Goal: Task Accomplishment & Management: Complete application form

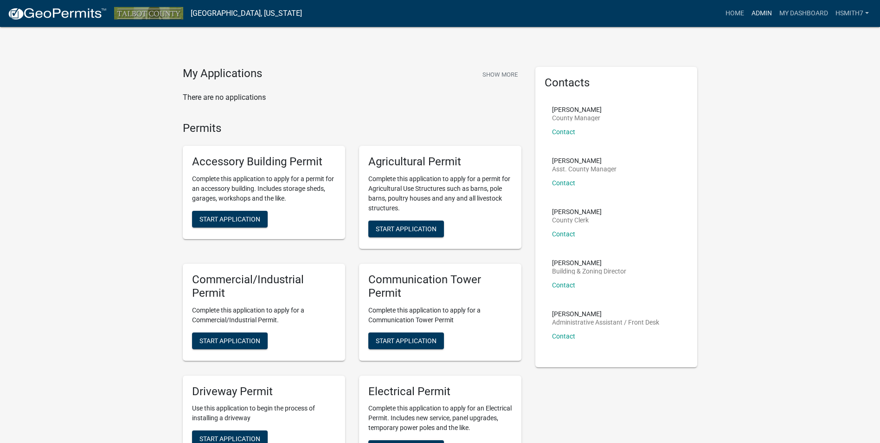
click at [751, 15] on link "Admin" at bounding box center [762, 14] width 28 height 18
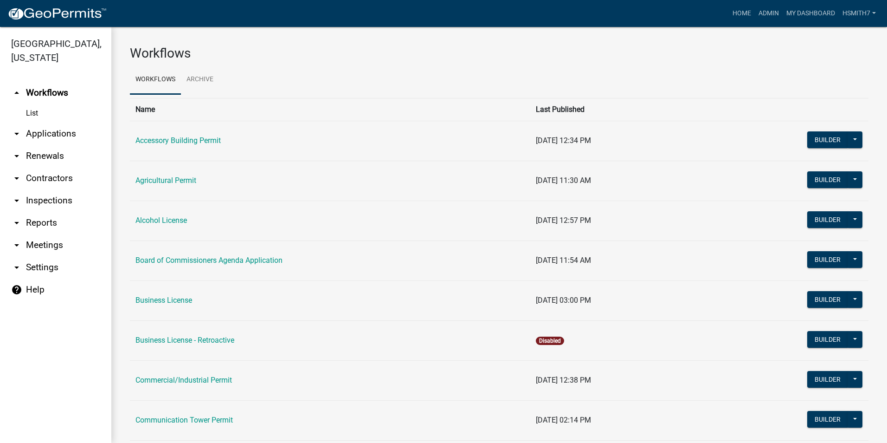
click at [64, 121] on link "List" at bounding box center [55, 113] width 111 height 19
click at [71, 138] on link "arrow_drop_down Applications" at bounding box center [55, 133] width 111 height 22
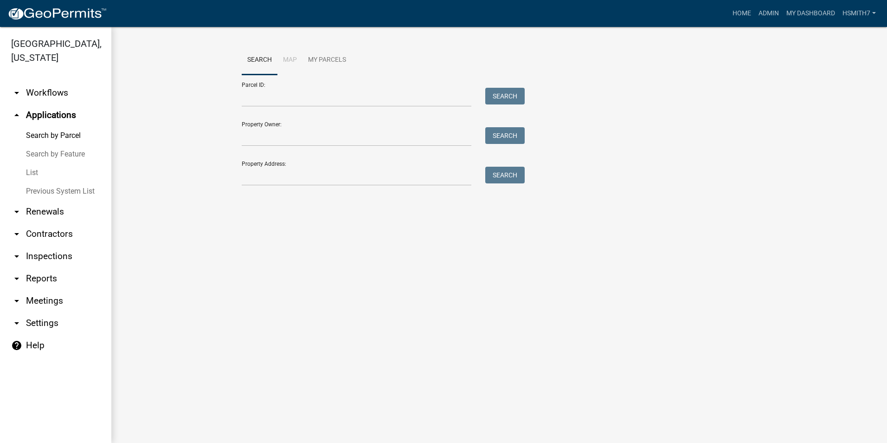
click at [42, 165] on link "List" at bounding box center [55, 172] width 111 height 19
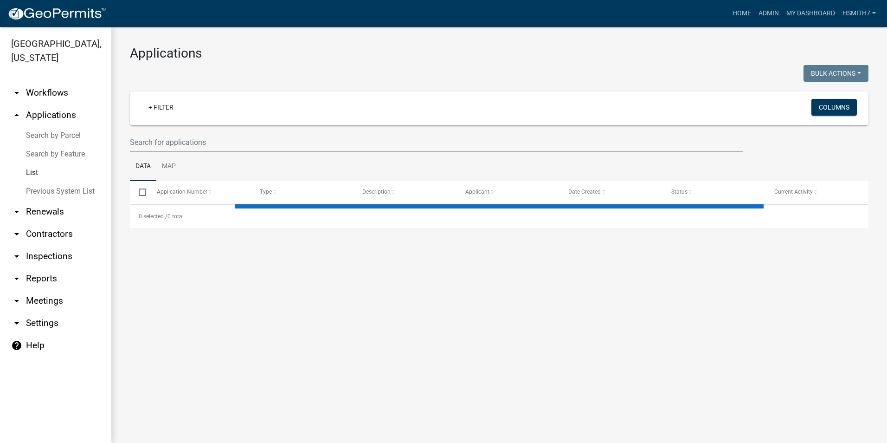
select select "3: 100"
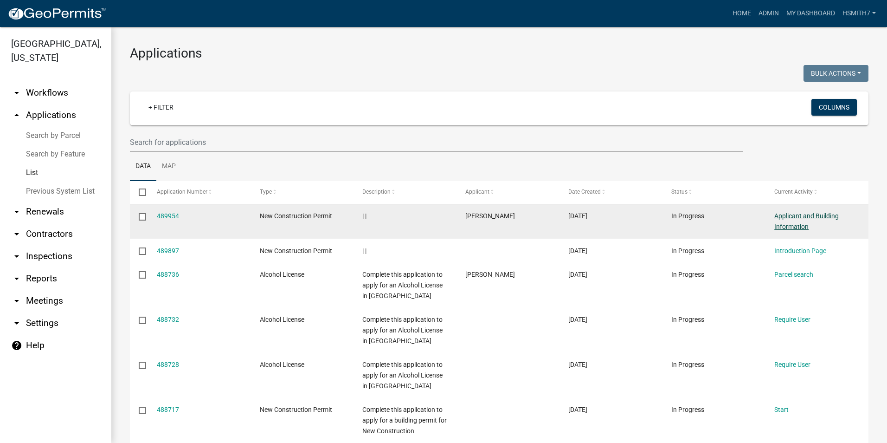
click at [775, 218] on link "Applicant and Building Information" at bounding box center [806, 221] width 64 height 18
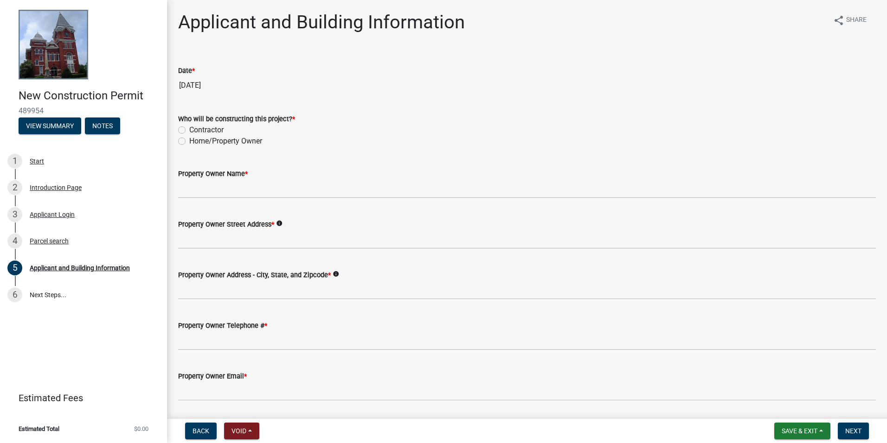
click at [208, 129] on label "Contractor" at bounding box center [206, 129] width 34 height 11
click at [195, 129] on input "Contractor" at bounding box center [192, 127] width 6 height 6
radio input "true"
click at [204, 138] on label "Home/Property Owner" at bounding box center [225, 140] width 73 height 11
click at [195, 138] on input "Home/Property Owner" at bounding box center [192, 138] width 6 height 6
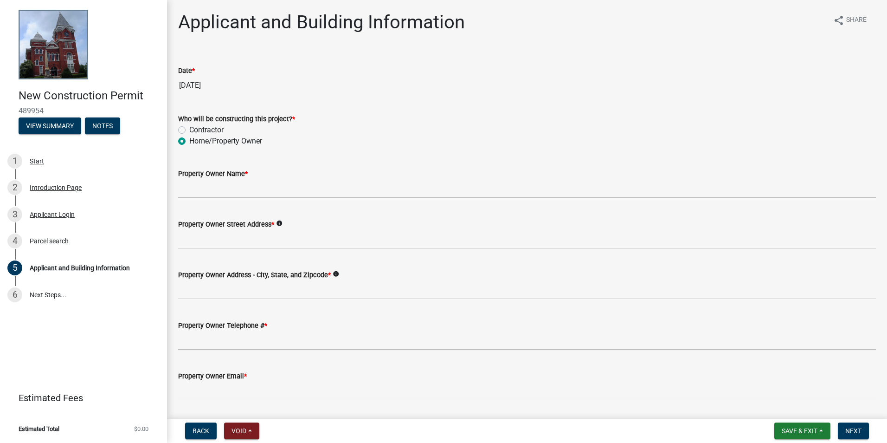
radio input "true"
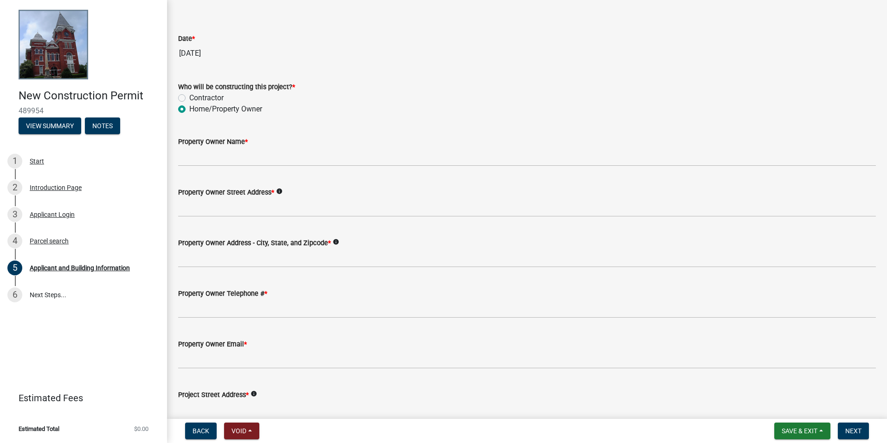
scroll to position [46, 0]
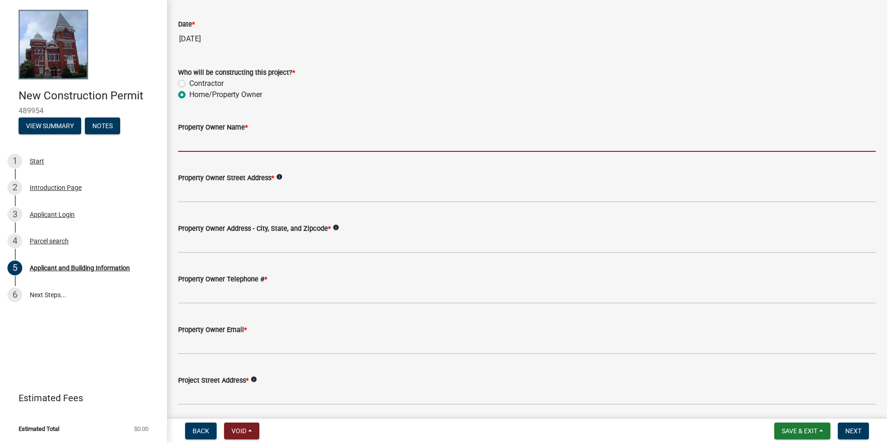
click at [236, 140] on input "Property Owner Name *" at bounding box center [527, 142] width 698 height 19
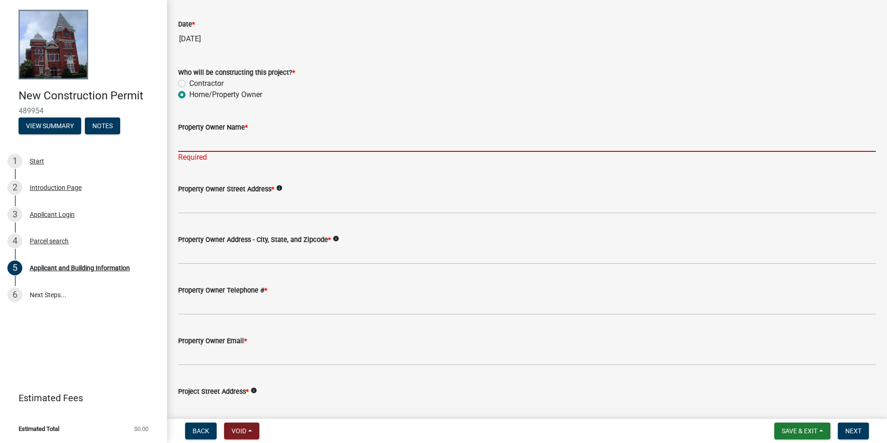
paste input "[PERSON_NAME]"
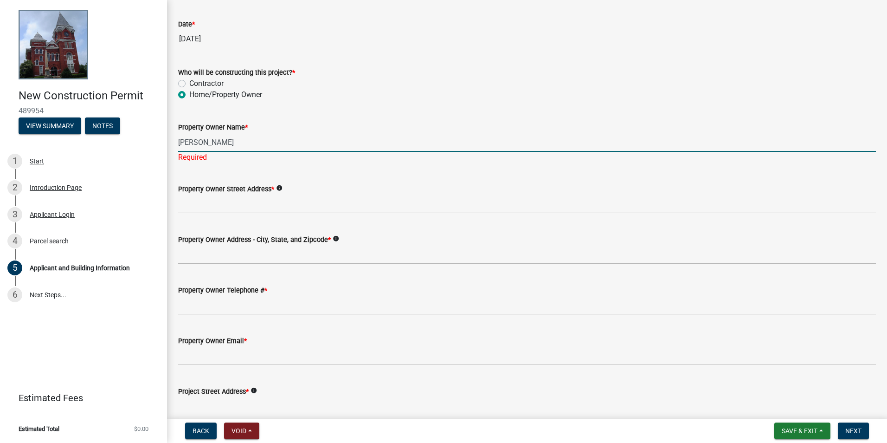
type input "[PERSON_NAME]"
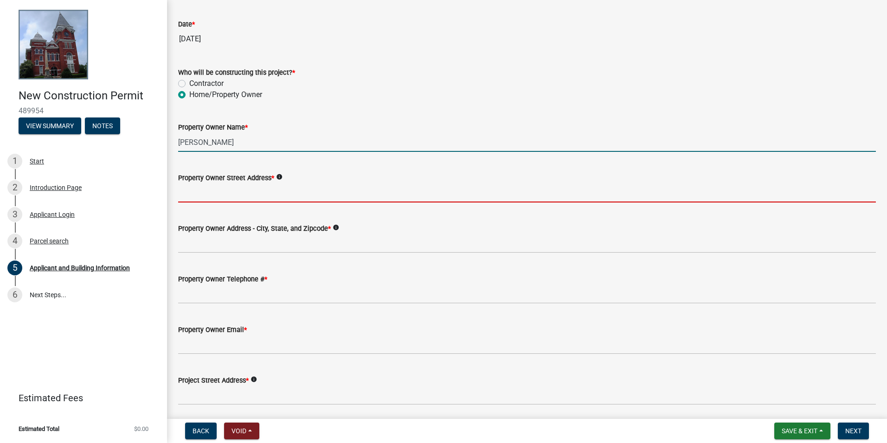
click at [259, 197] on input "Property Owner Street Address *" at bounding box center [527, 192] width 698 height 19
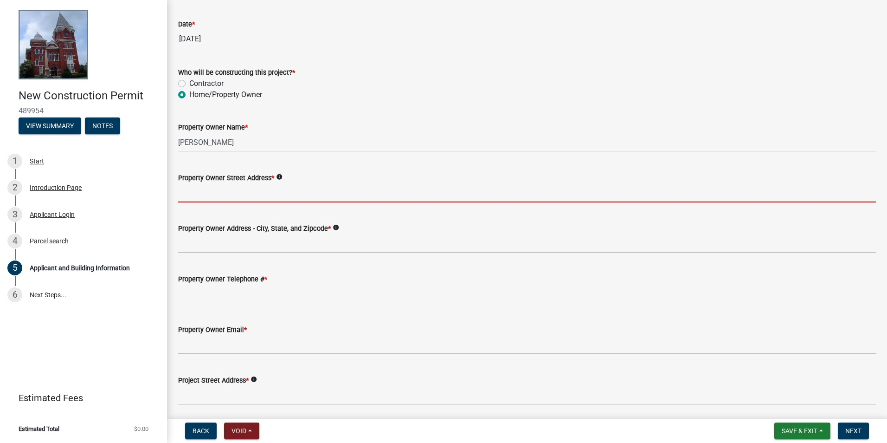
paste input "[STREET_ADDRESS]"
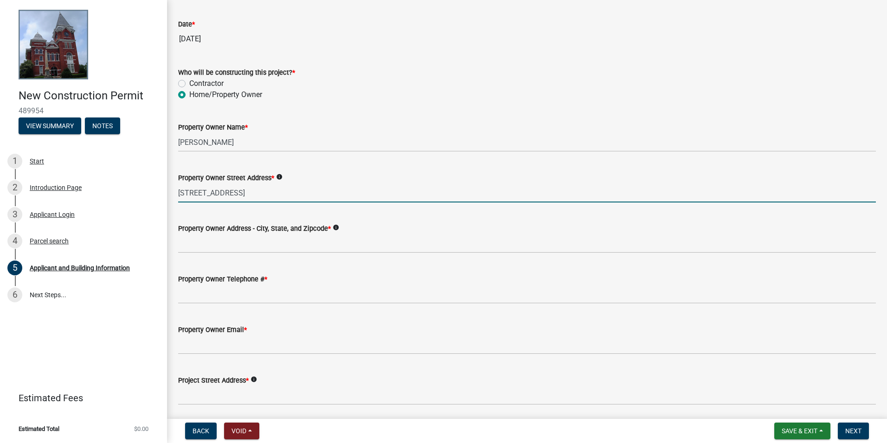
type input "[STREET_ADDRESS]"
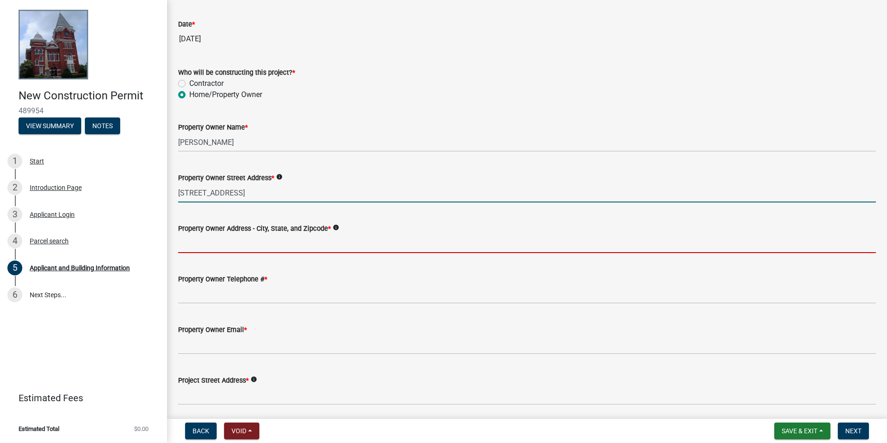
drag, startPoint x: 222, startPoint y: 238, endPoint x: 227, endPoint y: 231, distance: 8.8
click at [222, 239] on input "Property Owner Address - City, State, and Zipcode *" at bounding box center [527, 243] width 698 height 19
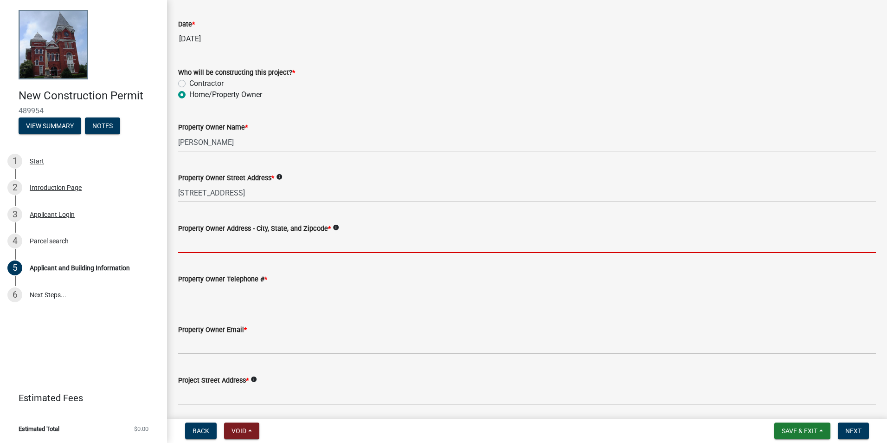
paste input "[GEOGRAPHIC_DATA], GA 31826"
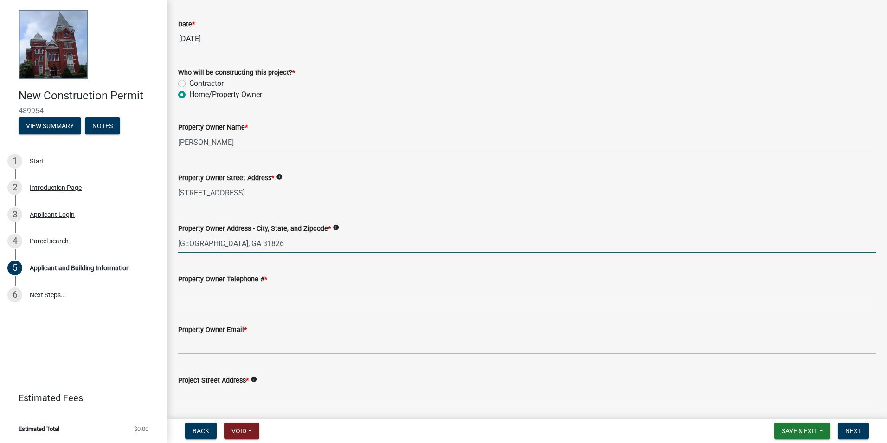
type input "[GEOGRAPHIC_DATA], GA 31826"
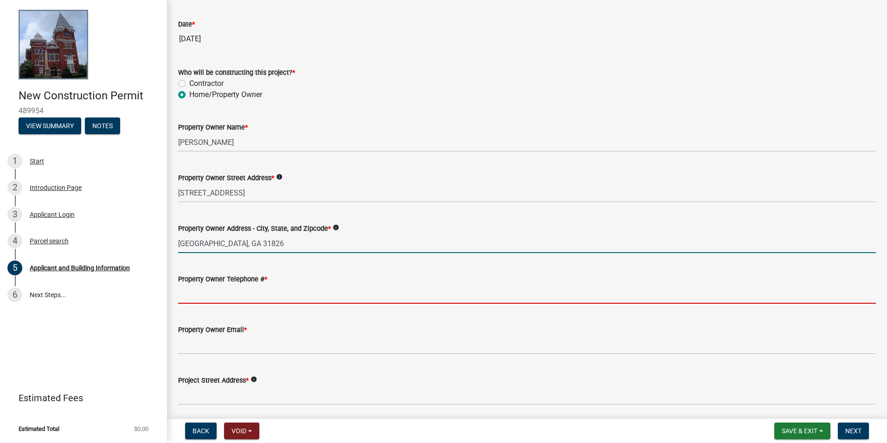
click at [258, 301] on input "Property Owner Telephone # *" at bounding box center [527, 293] width 698 height 19
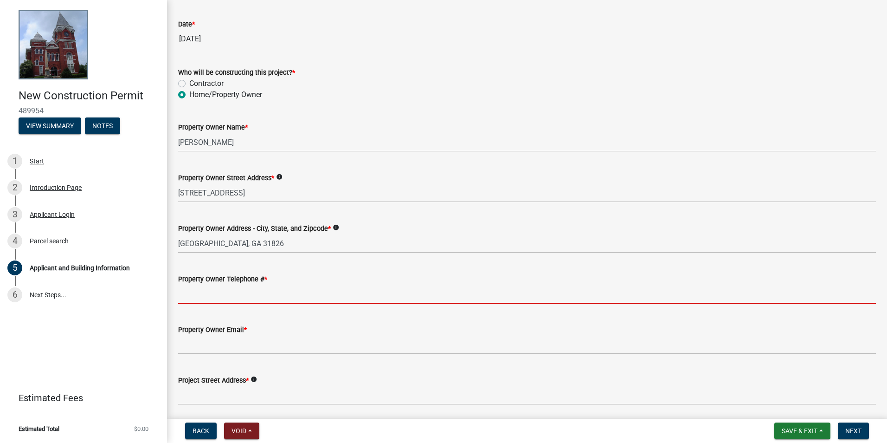
paste input "4042912975"
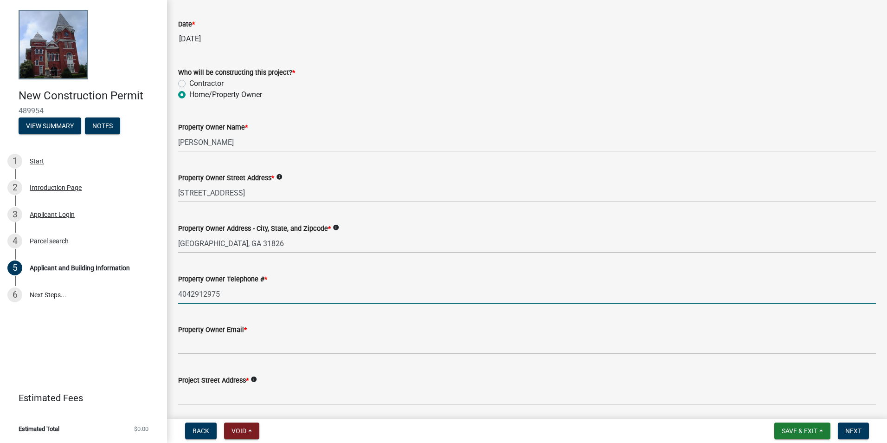
type input "4042912975"
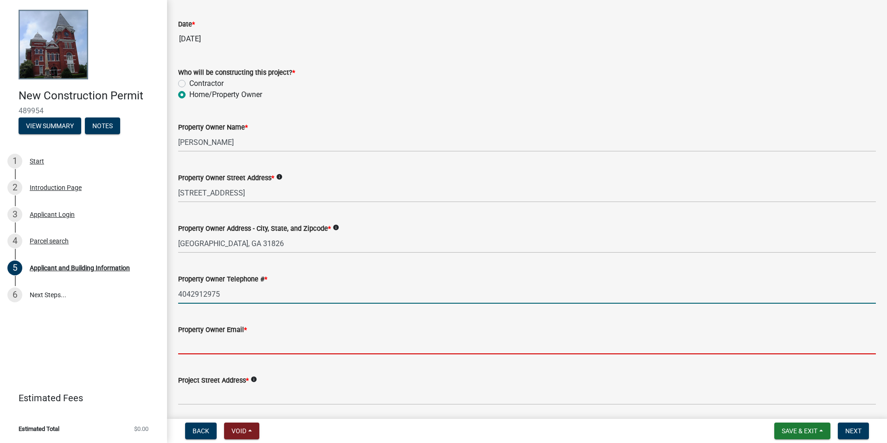
click at [263, 338] on input "Property Owner Email *" at bounding box center [527, 344] width 698 height 19
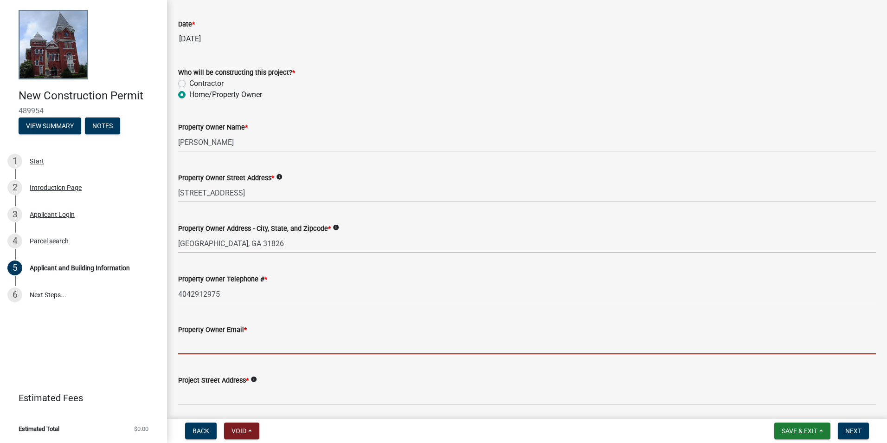
paste input "[EMAIL_ADDRESS][DOMAIN_NAME]"
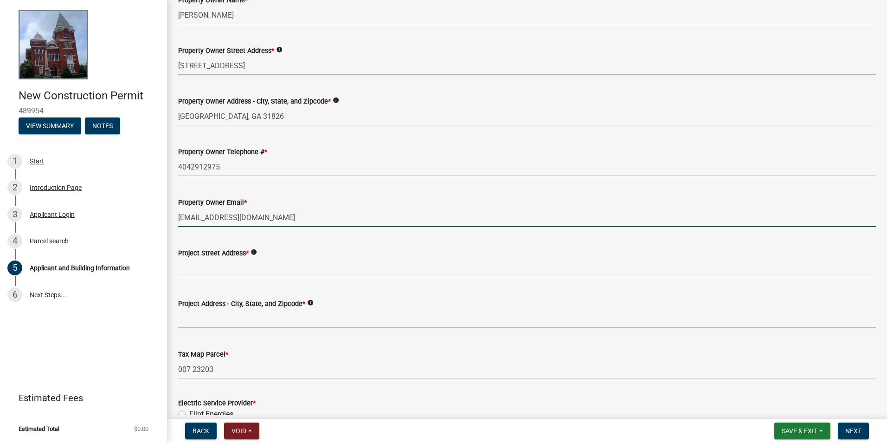
scroll to position [325, 0]
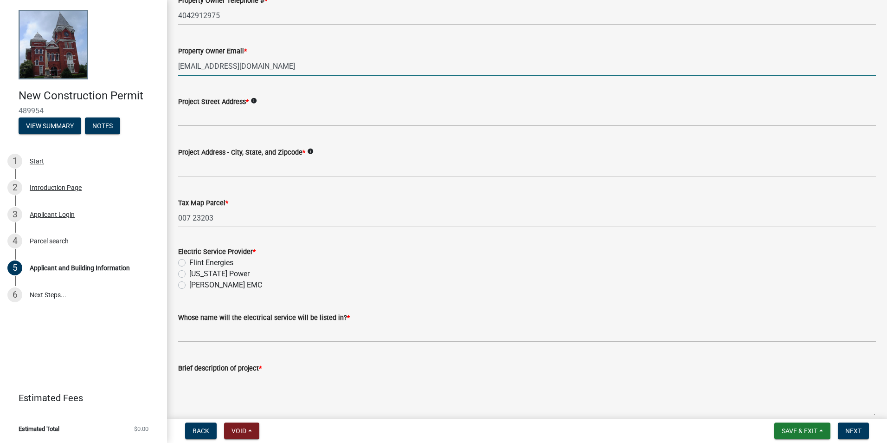
type input "[EMAIL_ADDRESS][DOMAIN_NAME]"
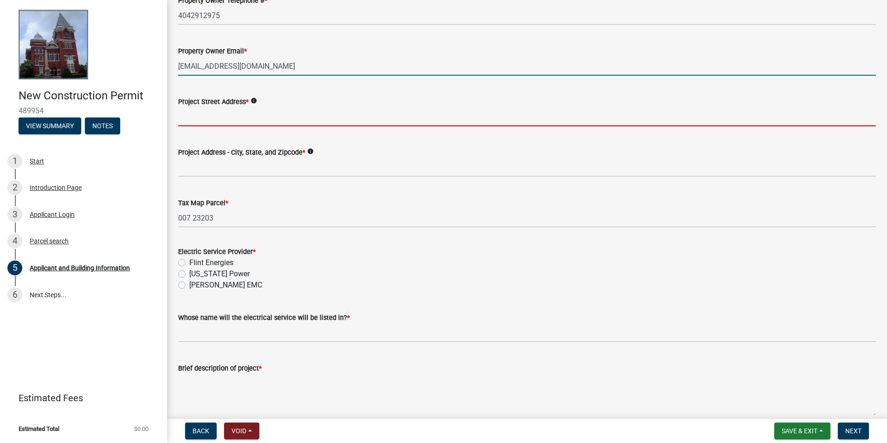
click at [248, 109] on input "Project Street Address *" at bounding box center [527, 116] width 698 height 19
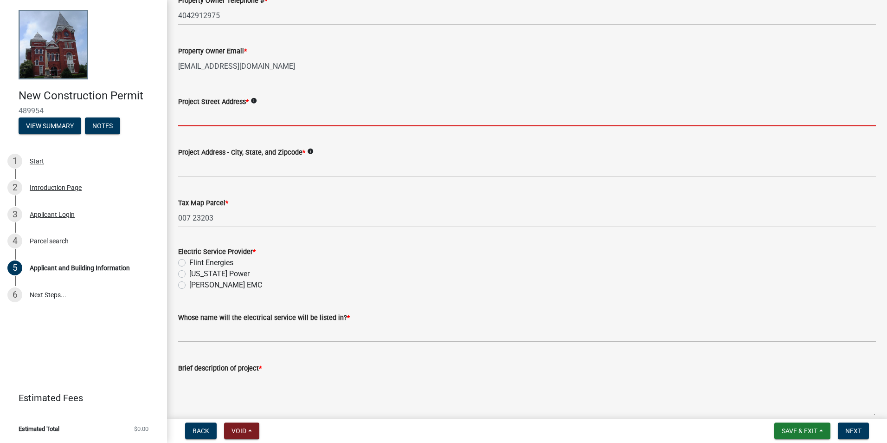
paste input "[STREET_ADDRESS]"
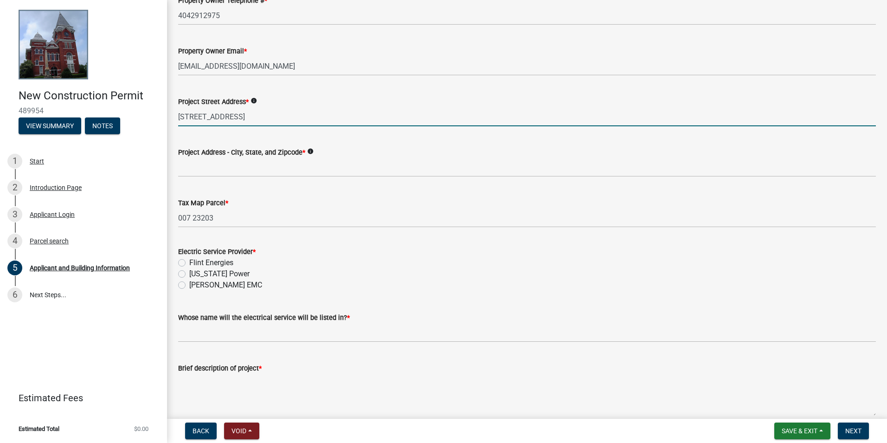
type input "[STREET_ADDRESS]"
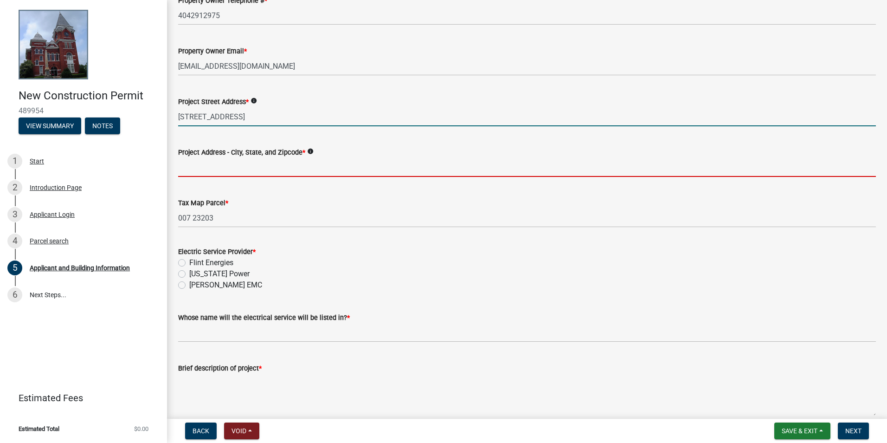
click at [238, 170] on input "Project Address - City, State, and Zipcode *" at bounding box center [527, 167] width 698 height 19
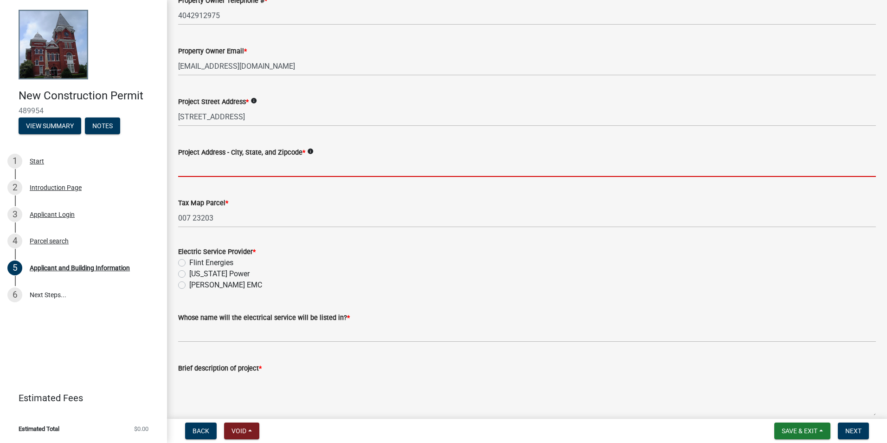
paste input "[GEOGRAPHIC_DATA], GA 31826"
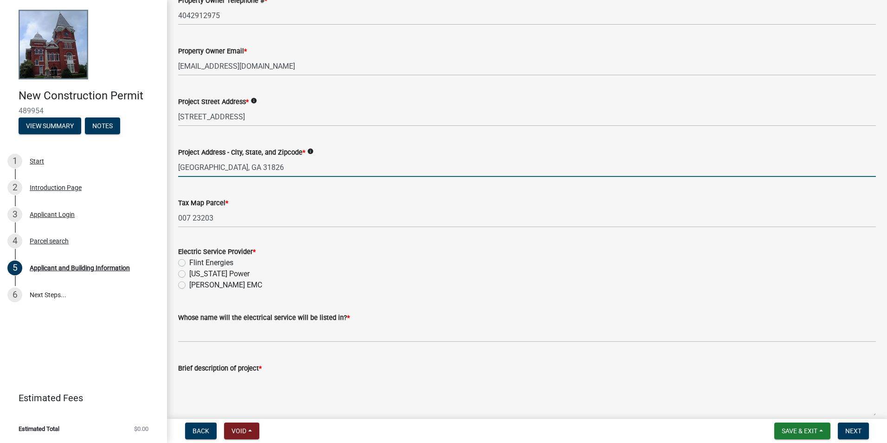
type input "[GEOGRAPHIC_DATA], GA 31826"
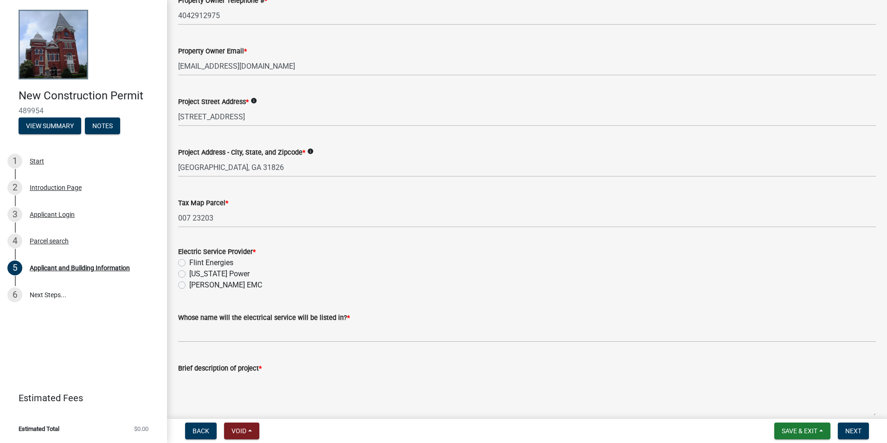
click at [209, 276] on label "[US_STATE] Power" at bounding box center [219, 273] width 60 height 11
click at [195, 274] on input "[US_STATE] Power" at bounding box center [192, 271] width 6 height 6
radio input "true"
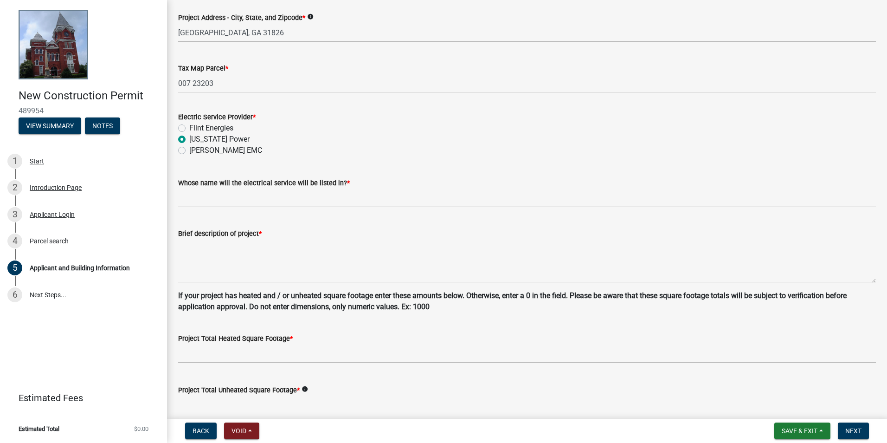
scroll to position [464, 0]
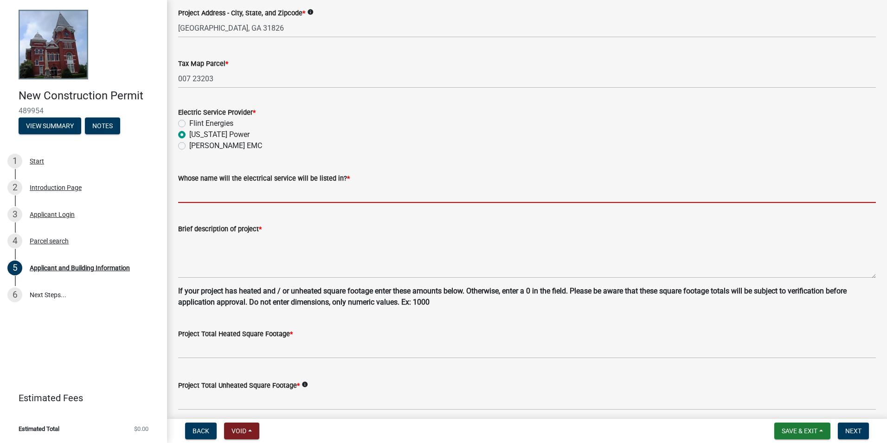
click at [234, 199] on input "Whose name will the electrical service will be listed in? *" at bounding box center [527, 193] width 698 height 19
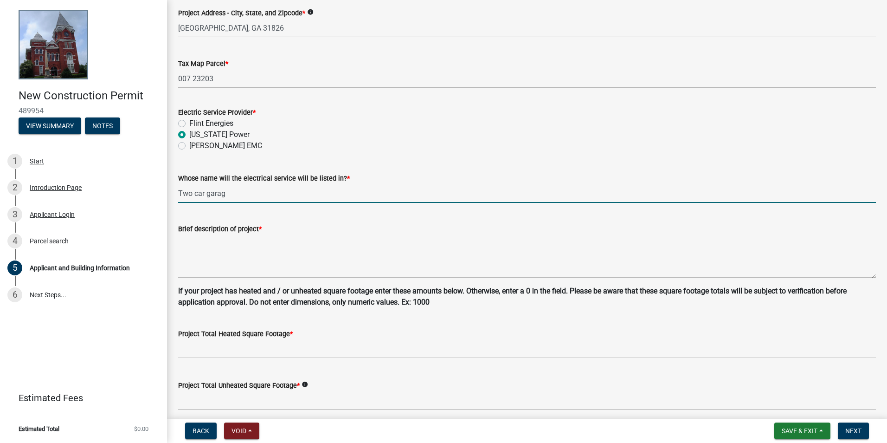
type input "Two car garage"
drag, startPoint x: 240, startPoint y: 199, endPoint x: 169, endPoint y: 199, distance: 71.4
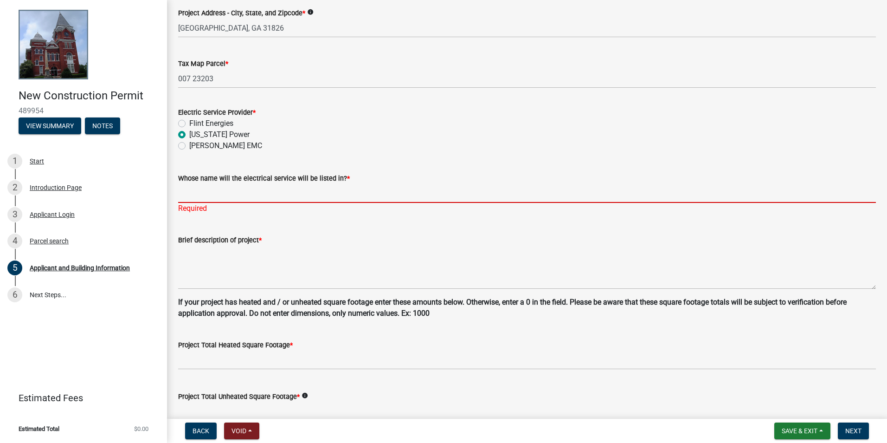
paste input "[PERSON_NAME]"
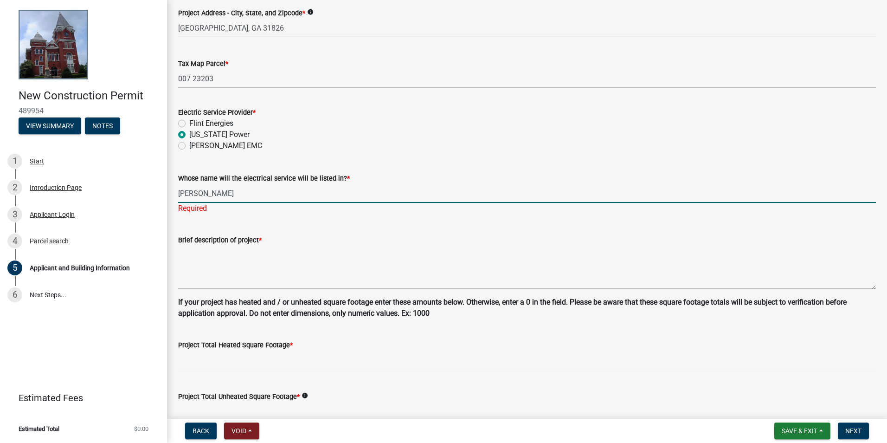
type input "[PERSON_NAME]"
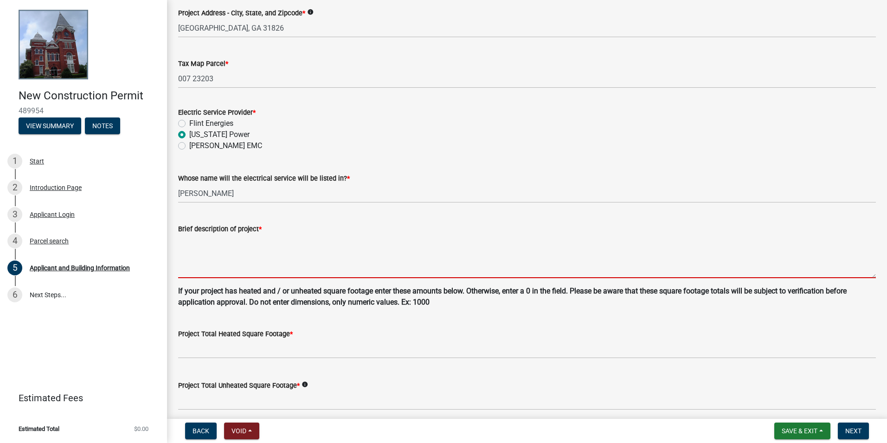
click at [257, 276] on textarea "Brief description of project *" at bounding box center [527, 256] width 698 height 44
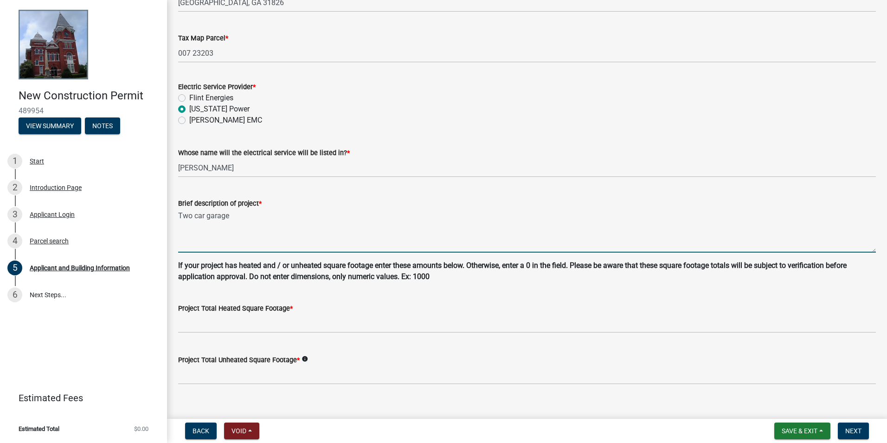
scroll to position [503, 0]
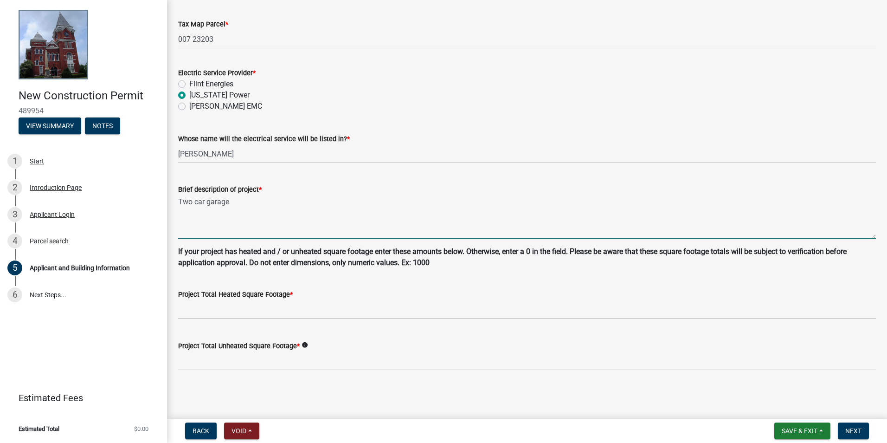
type textarea "Two car garage"
click at [198, 299] on div "Project Total Heated Square Footage *" at bounding box center [527, 294] width 698 height 11
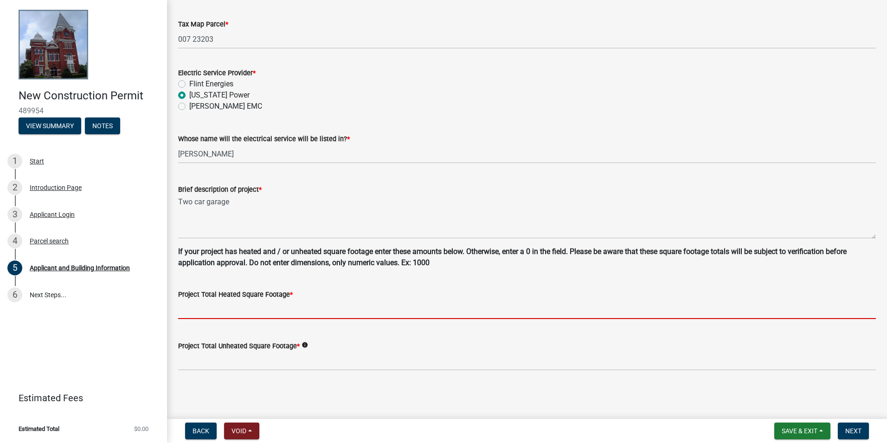
drag, startPoint x: 198, startPoint y: 299, endPoint x: 207, endPoint y: 308, distance: 12.5
click at [207, 308] on input "text" at bounding box center [527, 309] width 698 height 19
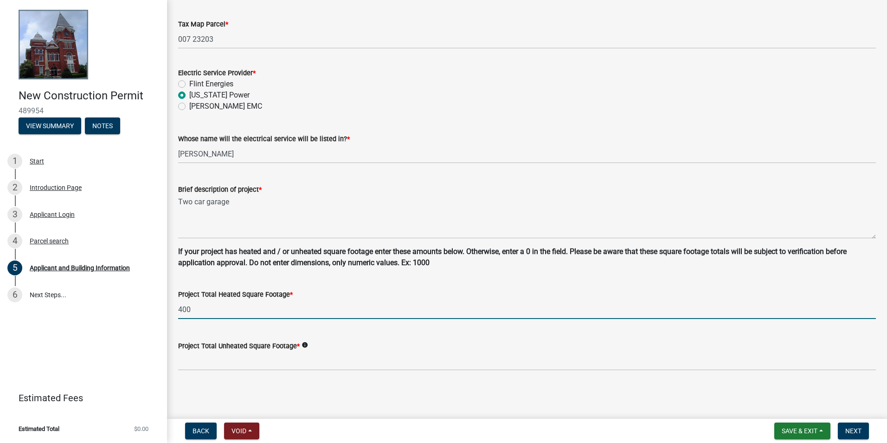
type input "400"
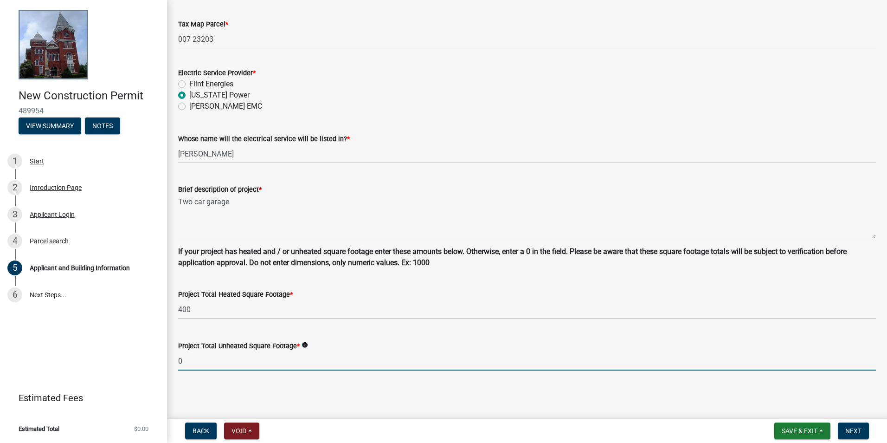
type input "0"
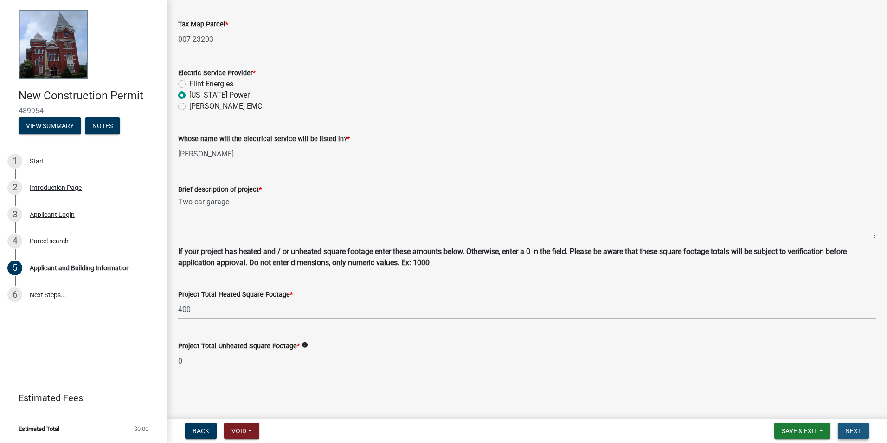
click at [847, 427] on span "Next" at bounding box center [853, 430] width 16 height 7
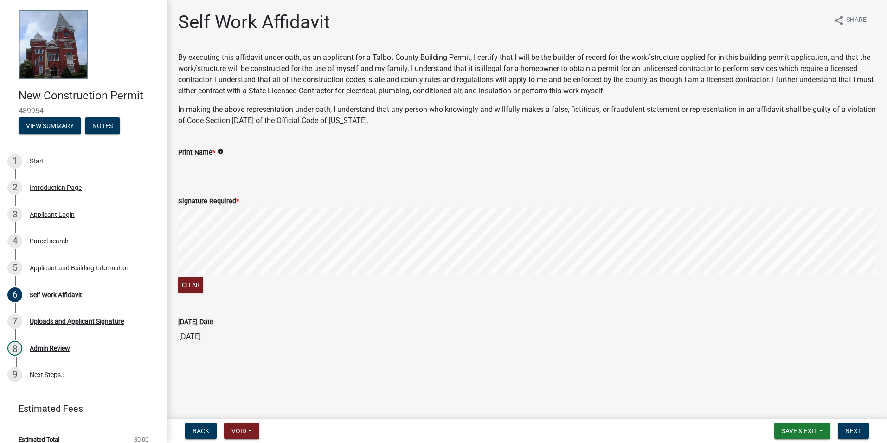
click at [215, 156] on div "Print Name * info" at bounding box center [527, 152] width 698 height 11
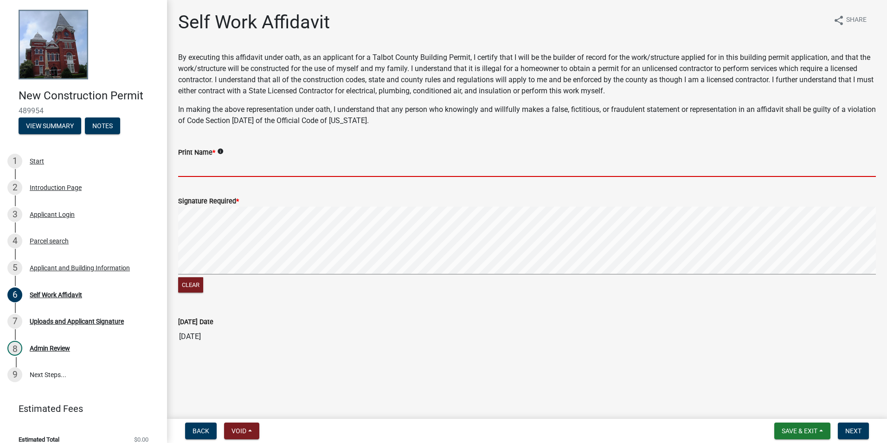
click at [215, 160] on input "Print Name *" at bounding box center [527, 167] width 698 height 19
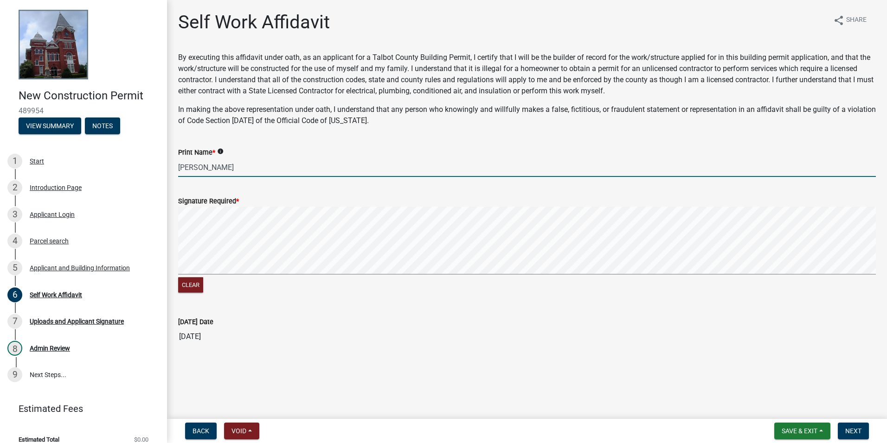
click at [173, 273] on div "Signature Required * Clear" at bounding box center [527, 239] width 712 height 110
type input "[PERSON_NAME]"
click at [855, 429] on span "Next" at bounding box center [853, 430] width 16 height 7
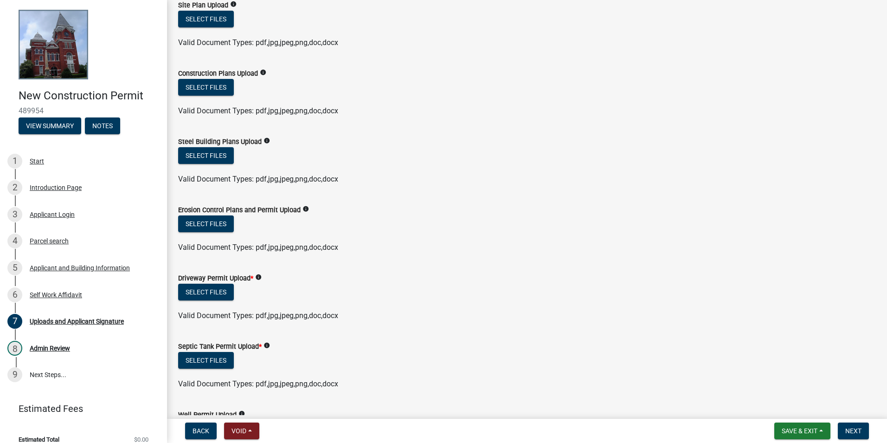
scroll to position [46, 0]
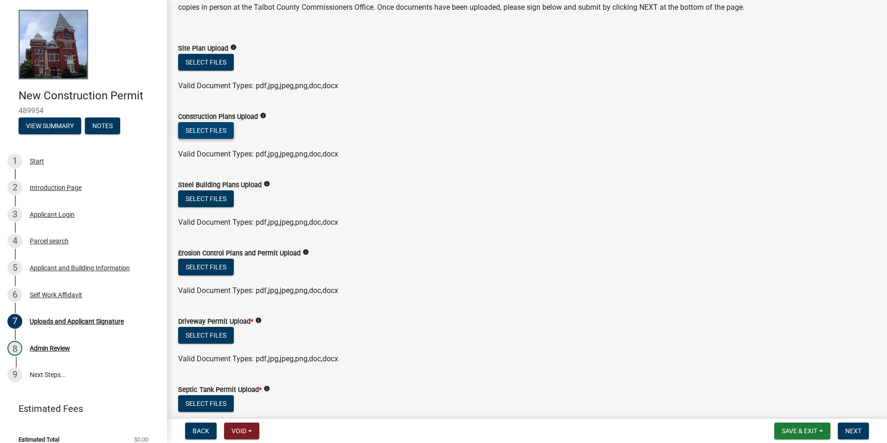
click at [215, 125] on button "Select files" at bounding box center [206, 130] width 56 height 17
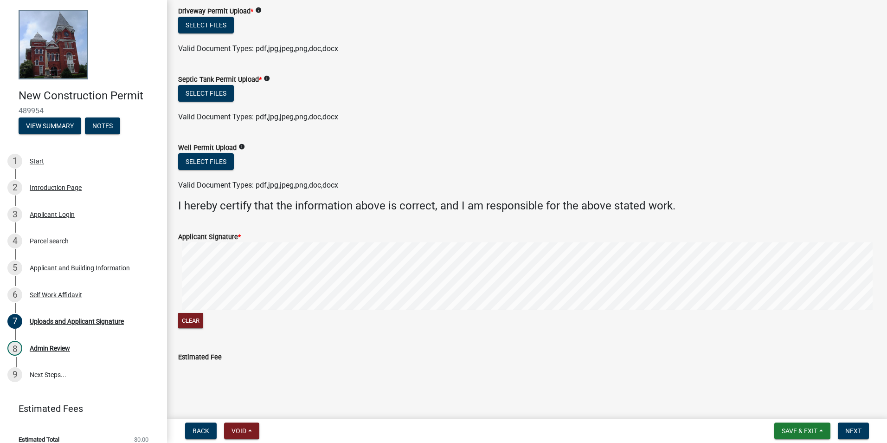
scroll to position [401, 0]
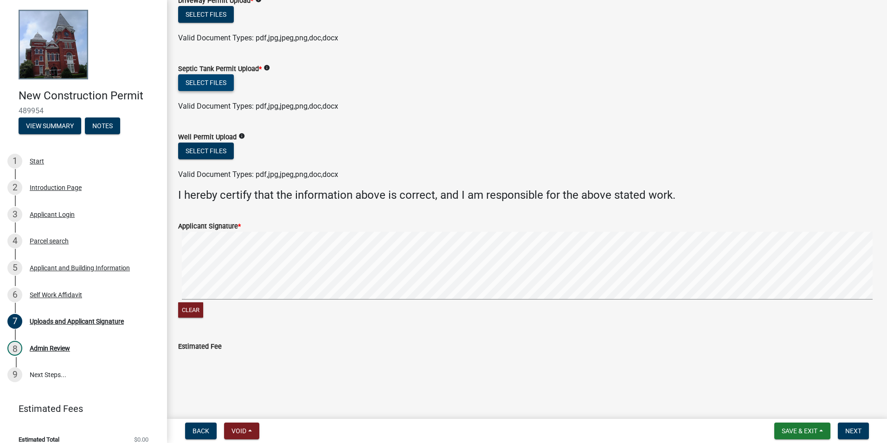
click at [194, 88] on button "Select files" at bounding box center [206, 82] width 56 height 17
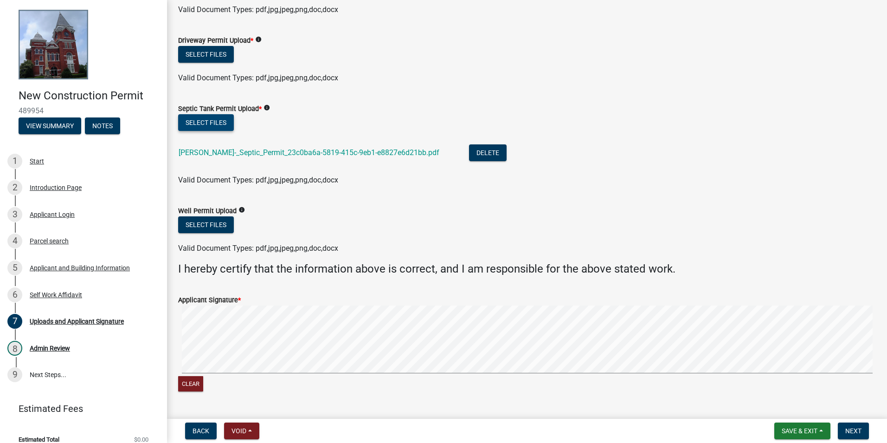
scroll to position [308, 0]
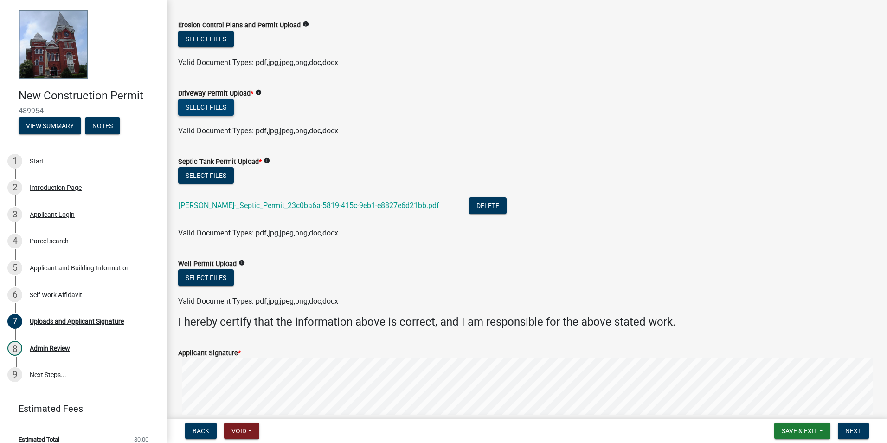
click at [208, 109] on button "Select files" at bounding box center [206, 107] width 56 height 17
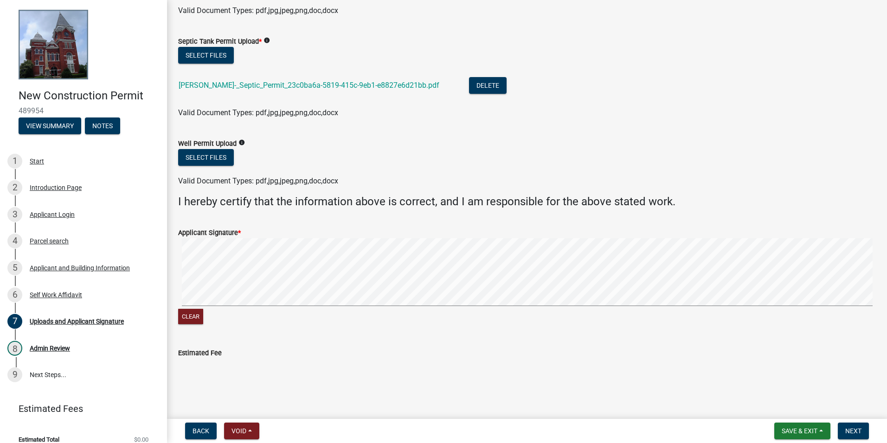
scroll to position [469, 0]
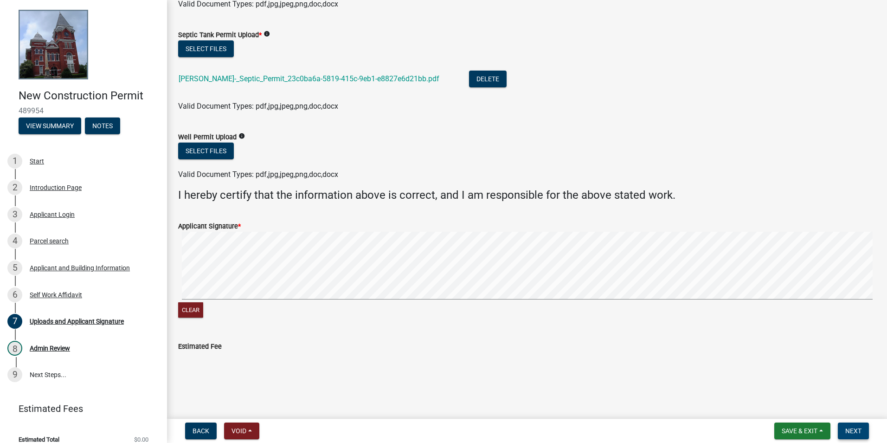
click at [868, 431] on button "Next" at bounding box center [853, 430] width 31 height 17
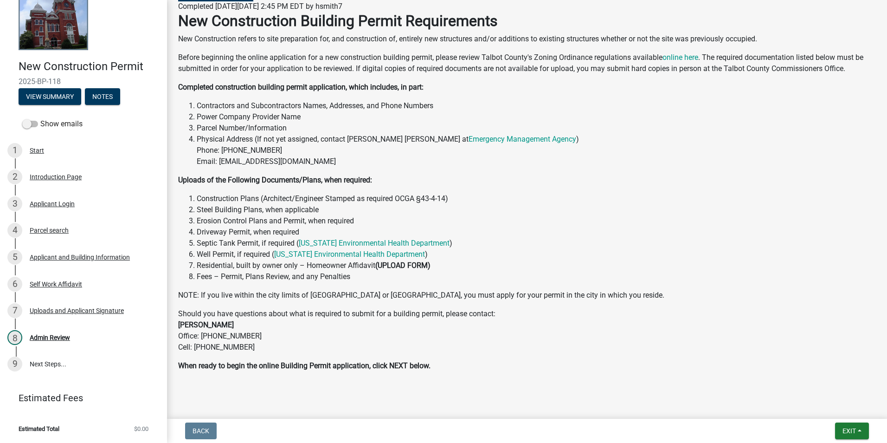
scroll to position [110, 0]
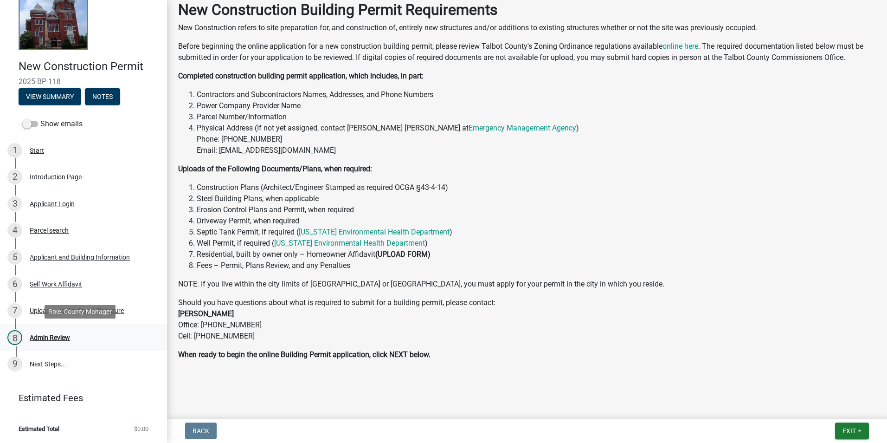
click at [42, 337] on div "Admin Review" at bounding box center [50, 337] width 40 height 6
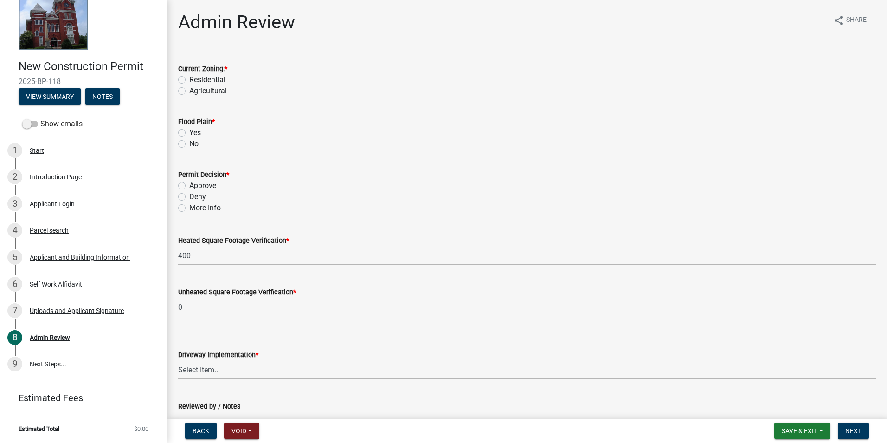
click at [204, 83] on label "Residential" at bounding box center [207, 79] width 36 height 11
click at [195, 80] on input "Residential" at bounding box center [192, 77] width 6 height 6
radio input "true"
click at [196, 142] on label "No" at bounding box center [193, 143] width 9 height 11
click at [195, 142] on input "No" at bounding box center [192, 141] width 6 height 6
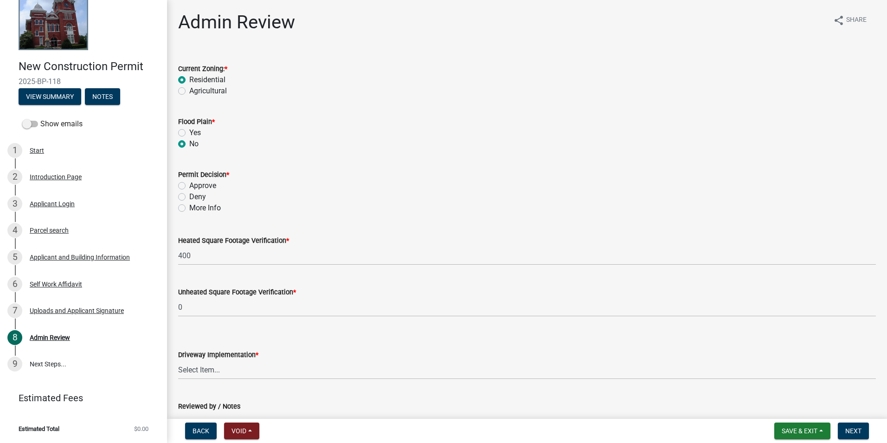
radio input "true"
click at [196, 182] on label "Approve" at bounding box center [202, 185] width 27 height 11
click at [195, 182] on input "Approve" at bounding box center [192, 183] width 6 height 6
radio input "true"
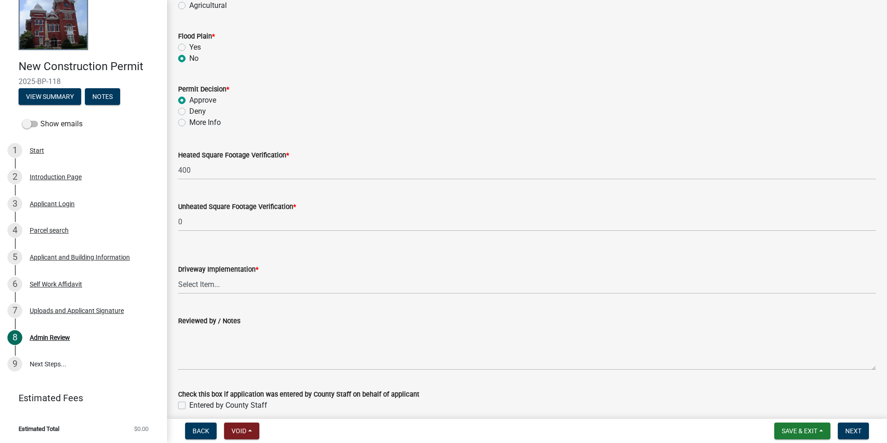
scroll to position [93, 0]
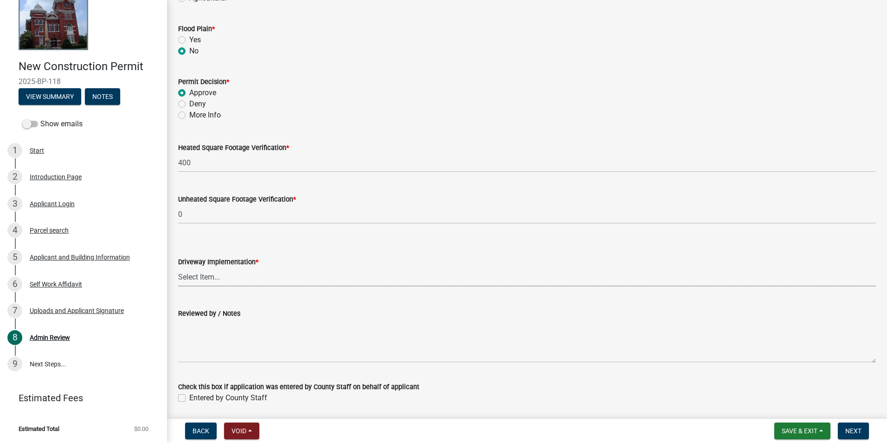
click at [258, 275] on select "Select Item... Driveway Permit Obtained Driveway Pre-Existed / No Permit Needed" at bounding box center [527, 276] width 698 height 19
click at [178, 267] on select "Select Item... Driveway Permit Obtained Driveway Pre-Existed / No Permit Needed" at bounding box center [527, 276] width 698 height 19
select select "f11d1ce6-d38b-4d21-972d-2f13b16290b6"
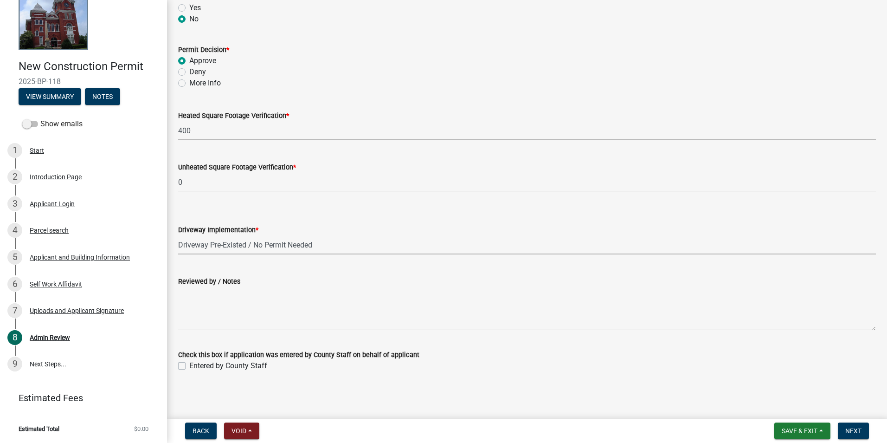
scroll to position [126, 0]
click at [259, 367] on label "Entered by County Staff" at bounding box center [228, 364] width 78 height 11
click at [195, 365] on input "Entered by County Staff" at bounding box center [192, 362] width 6 height 6
checkbox input "true"
click at [853, 430] on span "Next" at bounding box center [853, 430] width 16 height 7
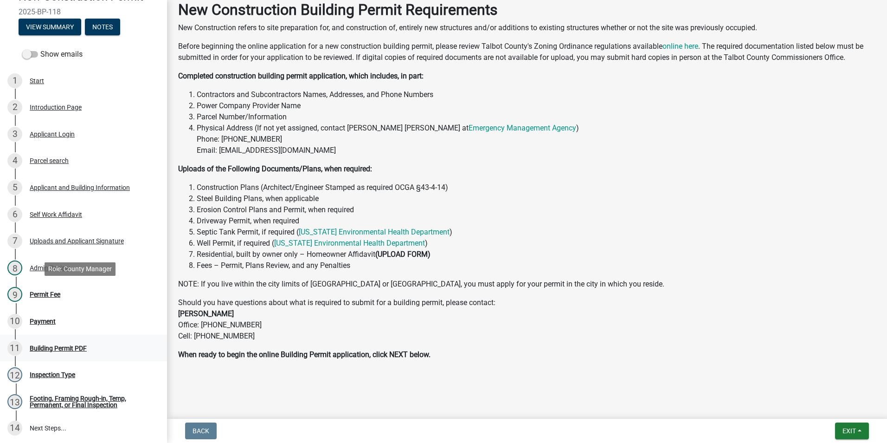
scroll to position [163, 0]
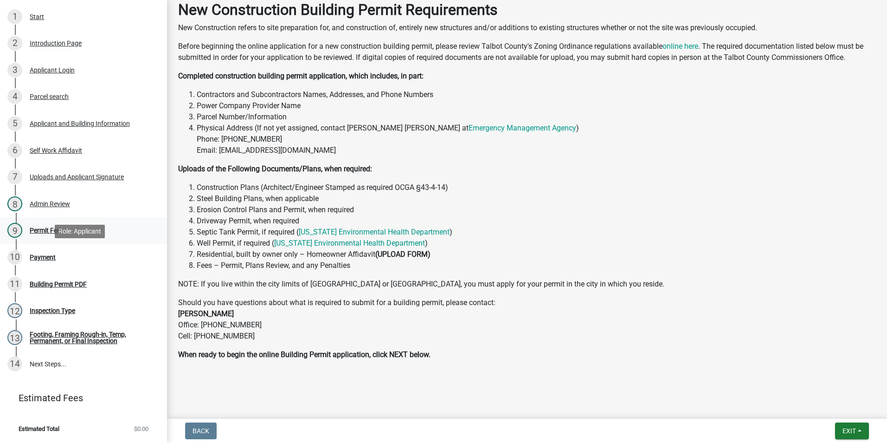
click at [98, 242] on link "9 Permit Fee" at bounding box center [83, 230] width 167 height 27
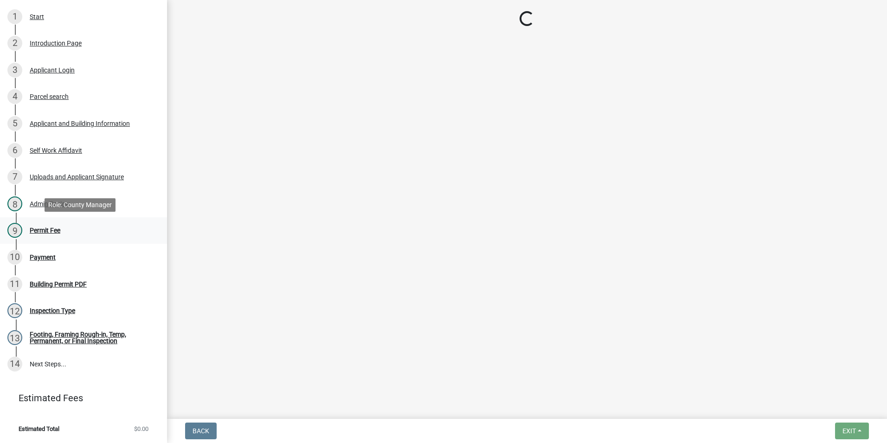
scroll to position [0, 0]
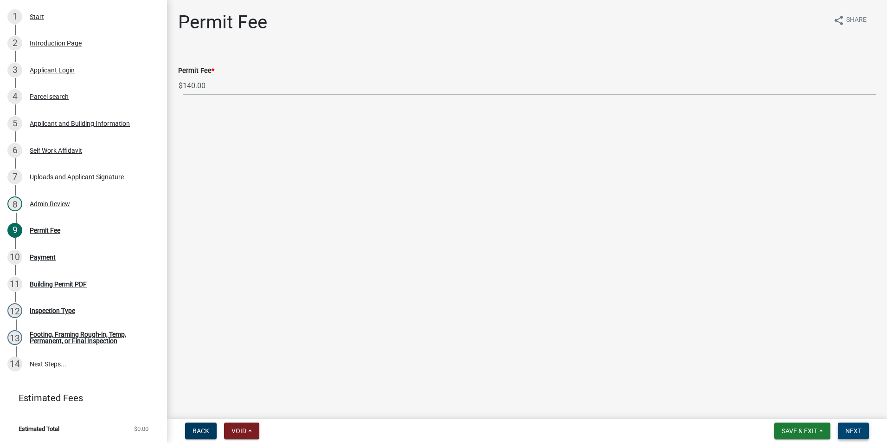
click at [854, 424] on button "Next" at bounding box center [853, 430] width 31 height 17
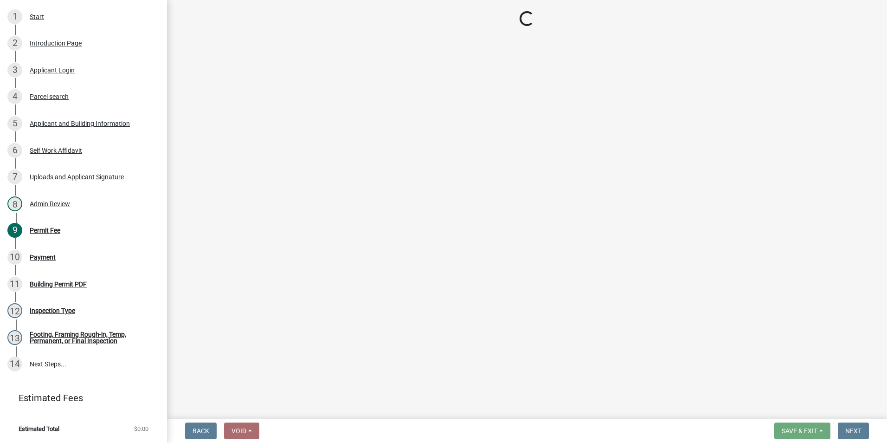
select select "3: 3"
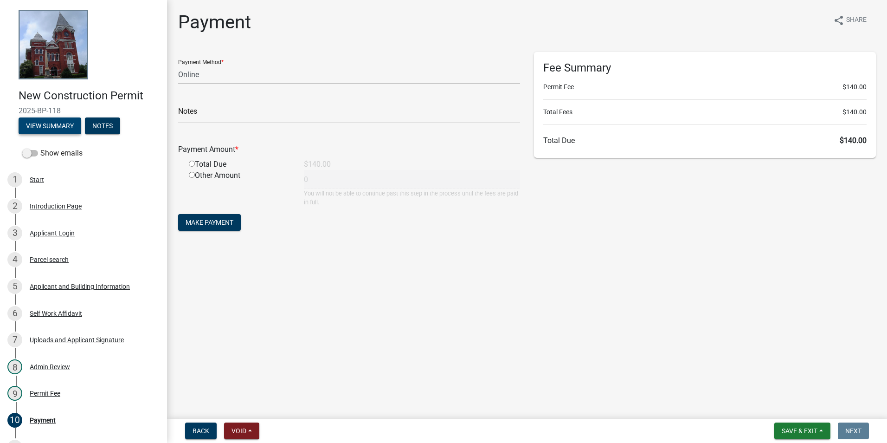
click at [50, 121] on button "View Summary" at bounding box center [50, 125] width 63 height 17
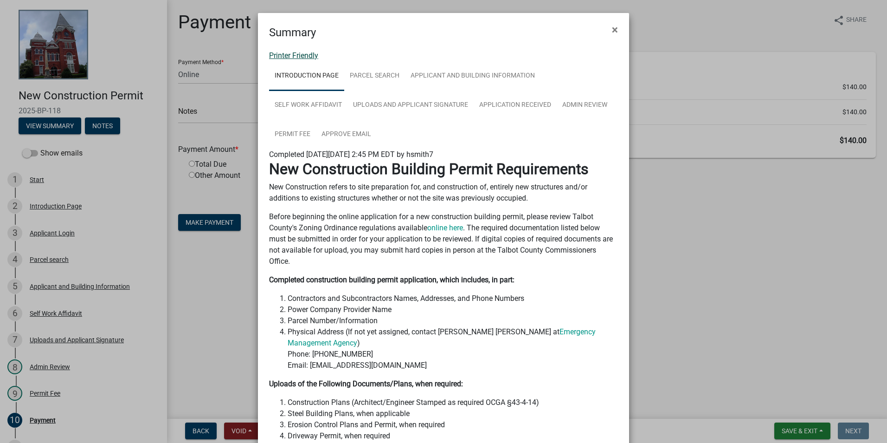
click at [287, 54] on link "Printer Friendly" at bounding box center [293, 55] width 49 height 9
drag, startPoint x: 608, startPoint y: 32, endPoint x: 583, endPoint y: 32, distance: 25.1
click at [612, 32] on span "×" at bounding box center [615, 29] width 6 height 13
